Goal: Task Accomplishment & Management: Manage account settings

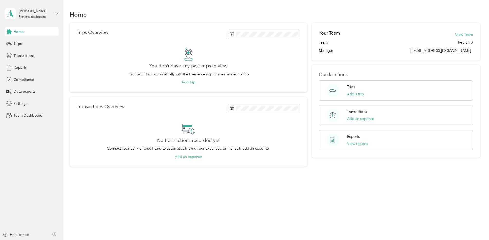
click at [56, 17] on div "[PERSON_NAME] Personal dashboard" at bounding box center [32, 14] width 54 height 18
click at [32, 43] on div "Team dashboard" at bounding box center [23, 42] width 28 height 5
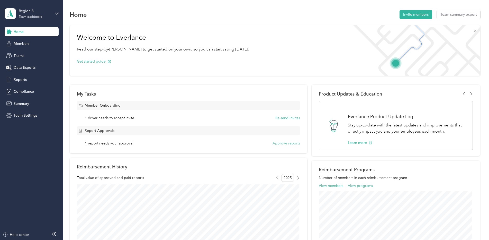
click at [283, 145] on button "Approve reports" at bounding box center [287, 142] width 28 height 5
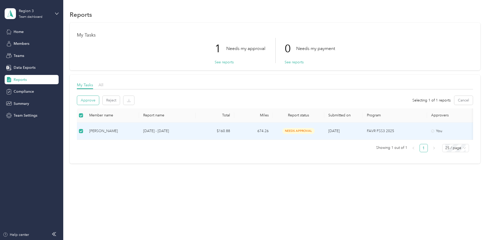
click at [93, 103] on button "Approve" at bounding box center [88, 100] width 22 height 9
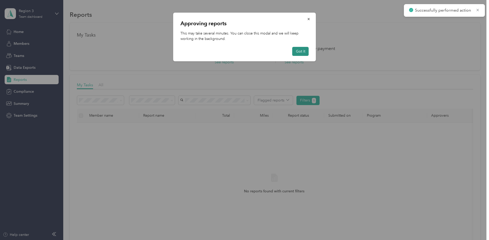
click at [302, 48] on button "Got it" at bounding box center [301, 51] width 16 height 9
